Goal: Navigation & Orientation: Find specific page/section

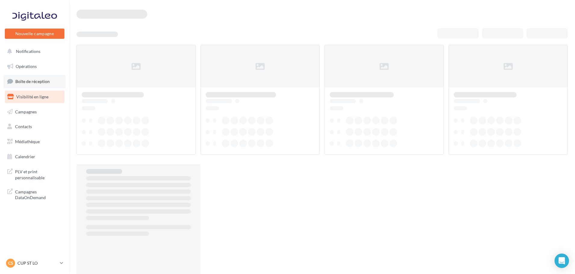
click at [32, 83] on span "Boîte de réception" at bounding box center [32, 81] width 34 height 5
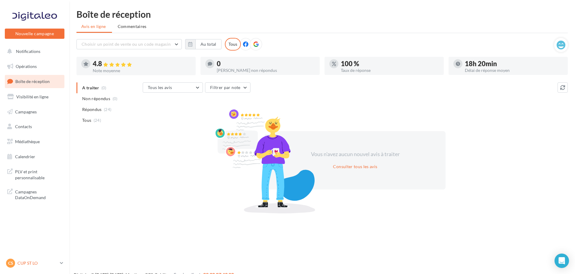
click at [38, 267] on div "CS CUP ST LO cupra-saintlo" at bounding box center [32, 263] width 52 height 9
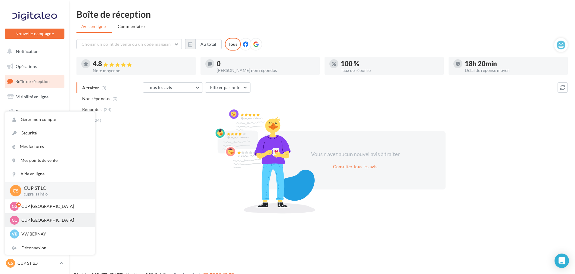
click at [24, 215] on div "CC CUP CHERBOURG cupra-[GEOGRAPHIC_DATA]" at bounding box center [50, 221] width 90 height 14
click at [28, 218] on p "CUP [GEOGRAPHIC_DATA]" at bounding box center [54, 221] width 66 height 6
